Goal: Task Accomplishment & Management: Use online tool/utility

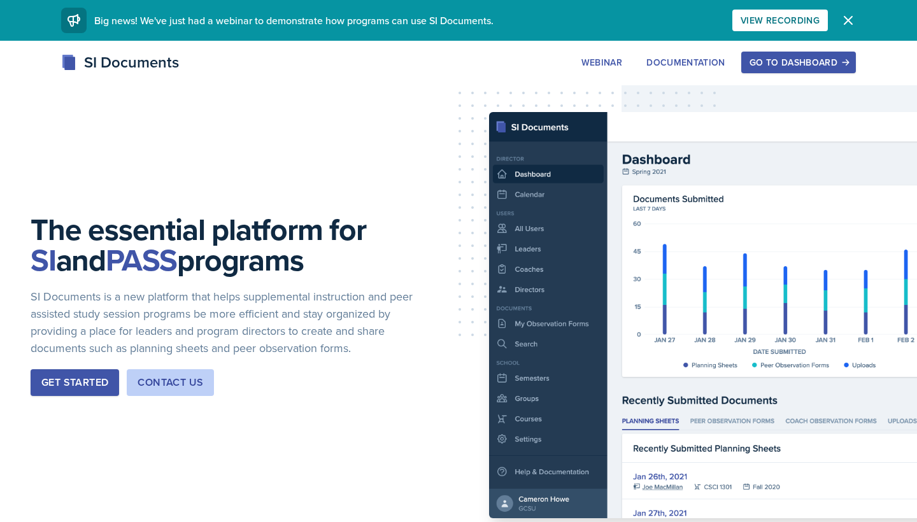
click at [767, 72] on button "Go to Dashboard" at bounding box center [798, 63] width 115 height 22
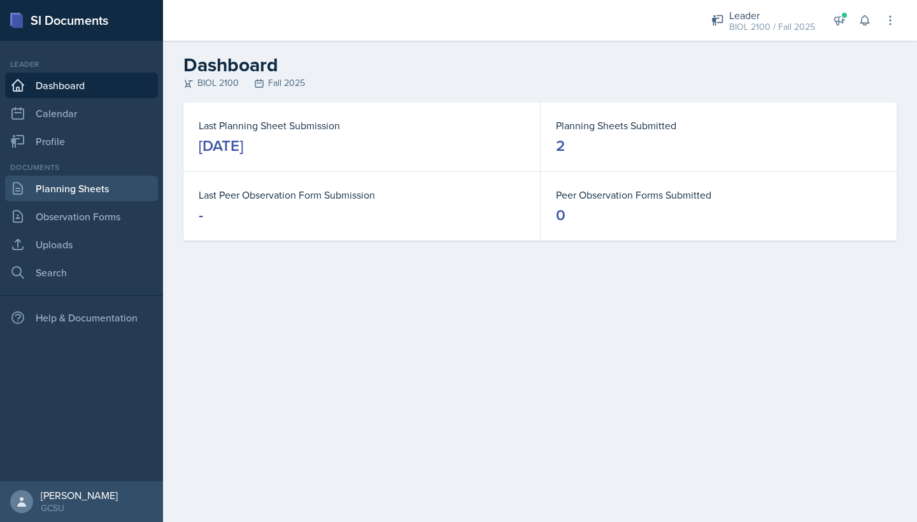
click at [99, 185] on link "Planning Sheets" at bounding box center [81, 188] width 153 height 25
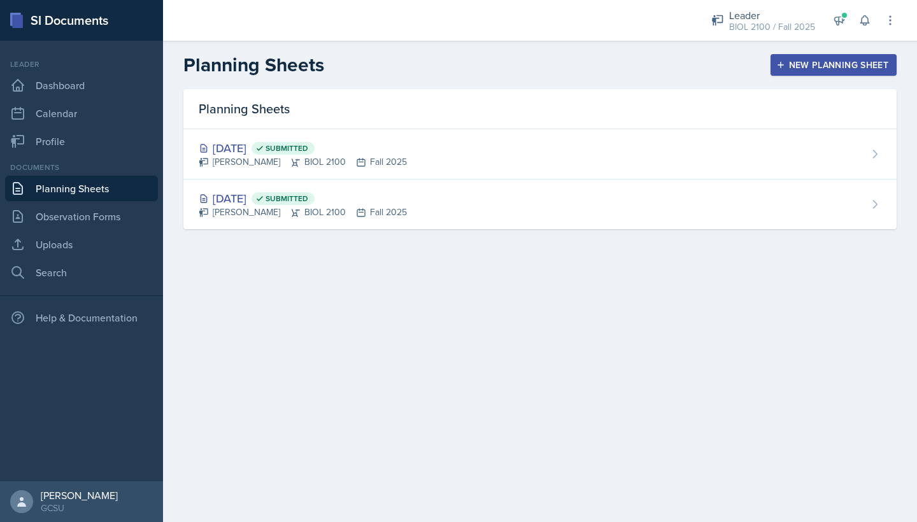
click at [789, 69] on div "New Planning Sheet" at bounding box center [834, 65] width 110 height 10
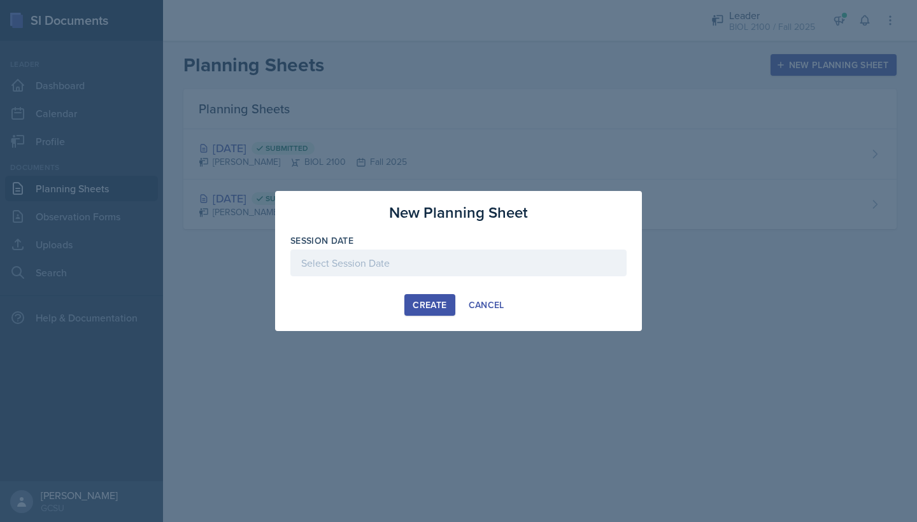
click at [399, 257] on div at bounding box center [458, 263] width 336 height 27
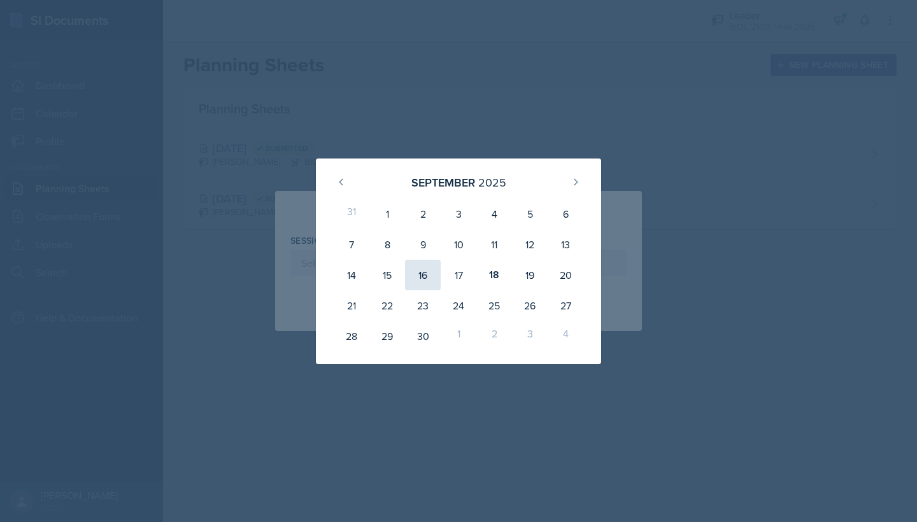
click at [423, 279] on div "16" at bounding box center [423, 275] width 36 height 31
type input "[DATE]"
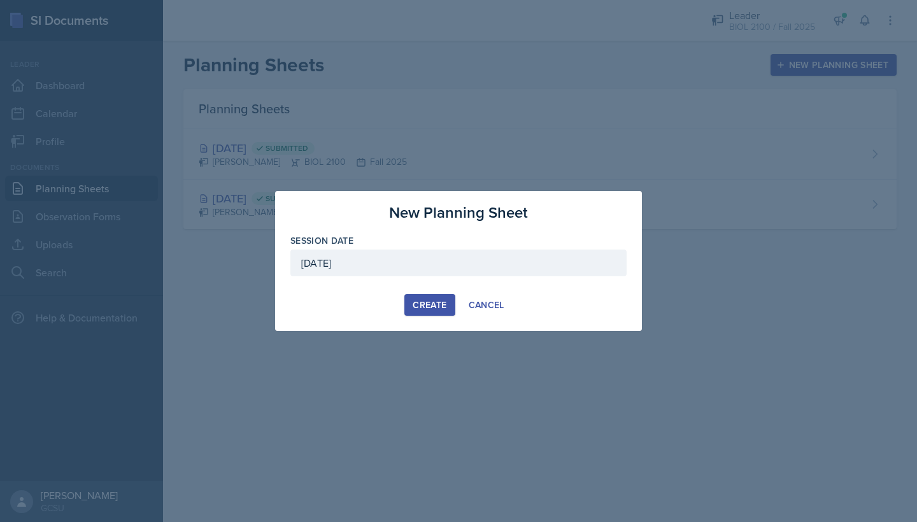
click at [418, 297] on button "Create" at bounding box center [429, 305] width 50 height 22
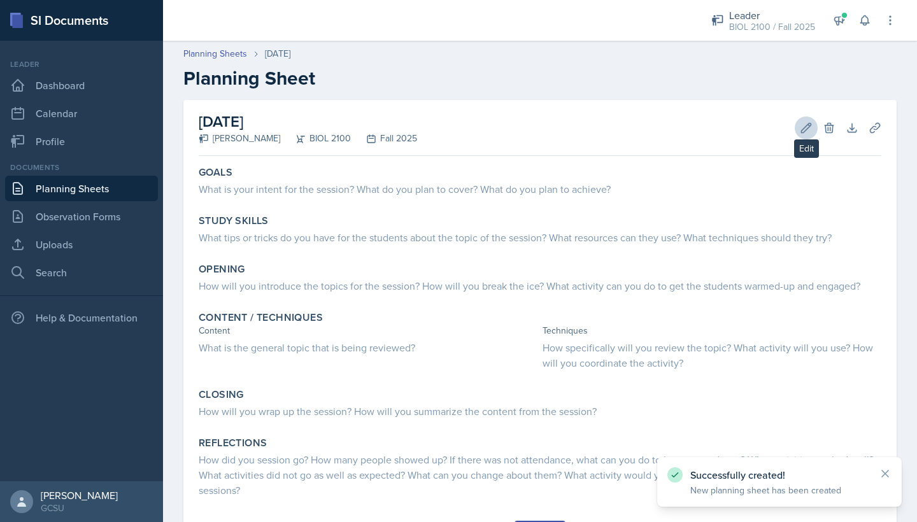
click at [800, 133] on icon at bounding box center [806, 128] width 13 height 13
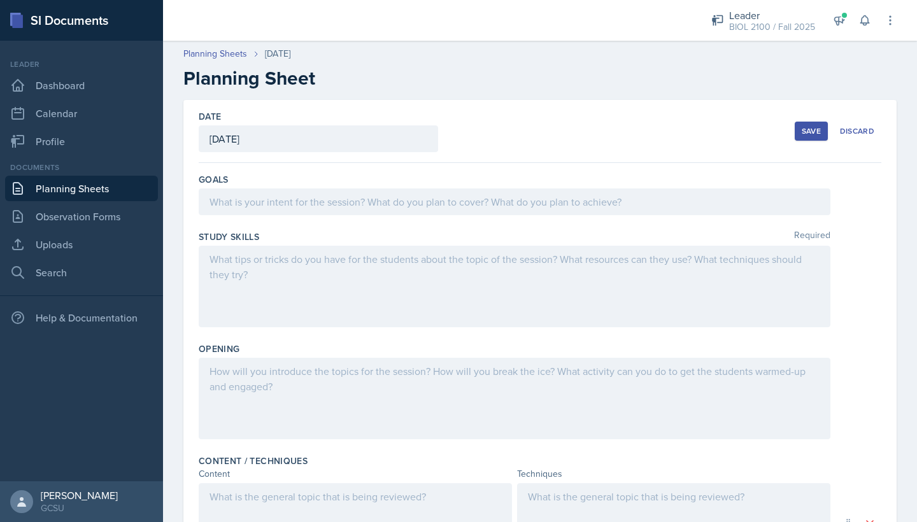
click at [410, 204] on div at bounding box center [515, 201] width 632 height 27
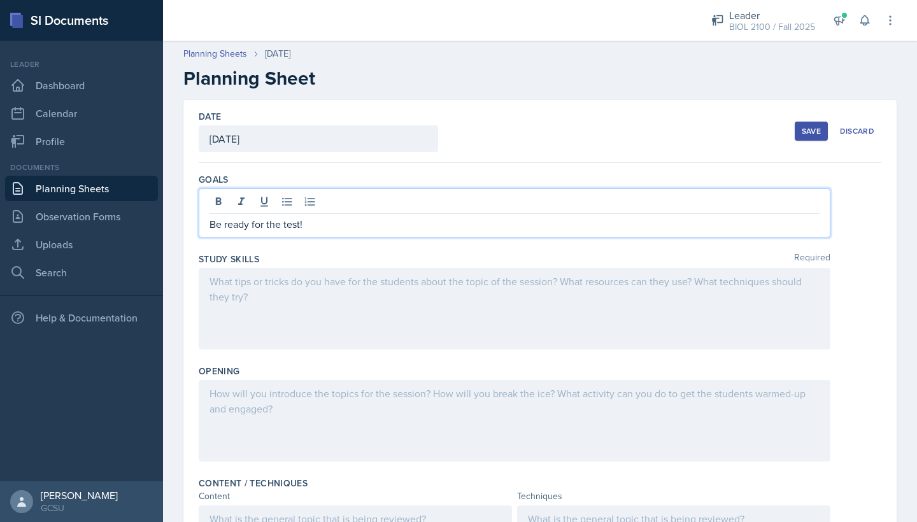
click at [811, 133] on div "Save" at bounding box center [811, 131] width 19 height 10
